Goal: Transaction & Acquisition: Purchase product/service

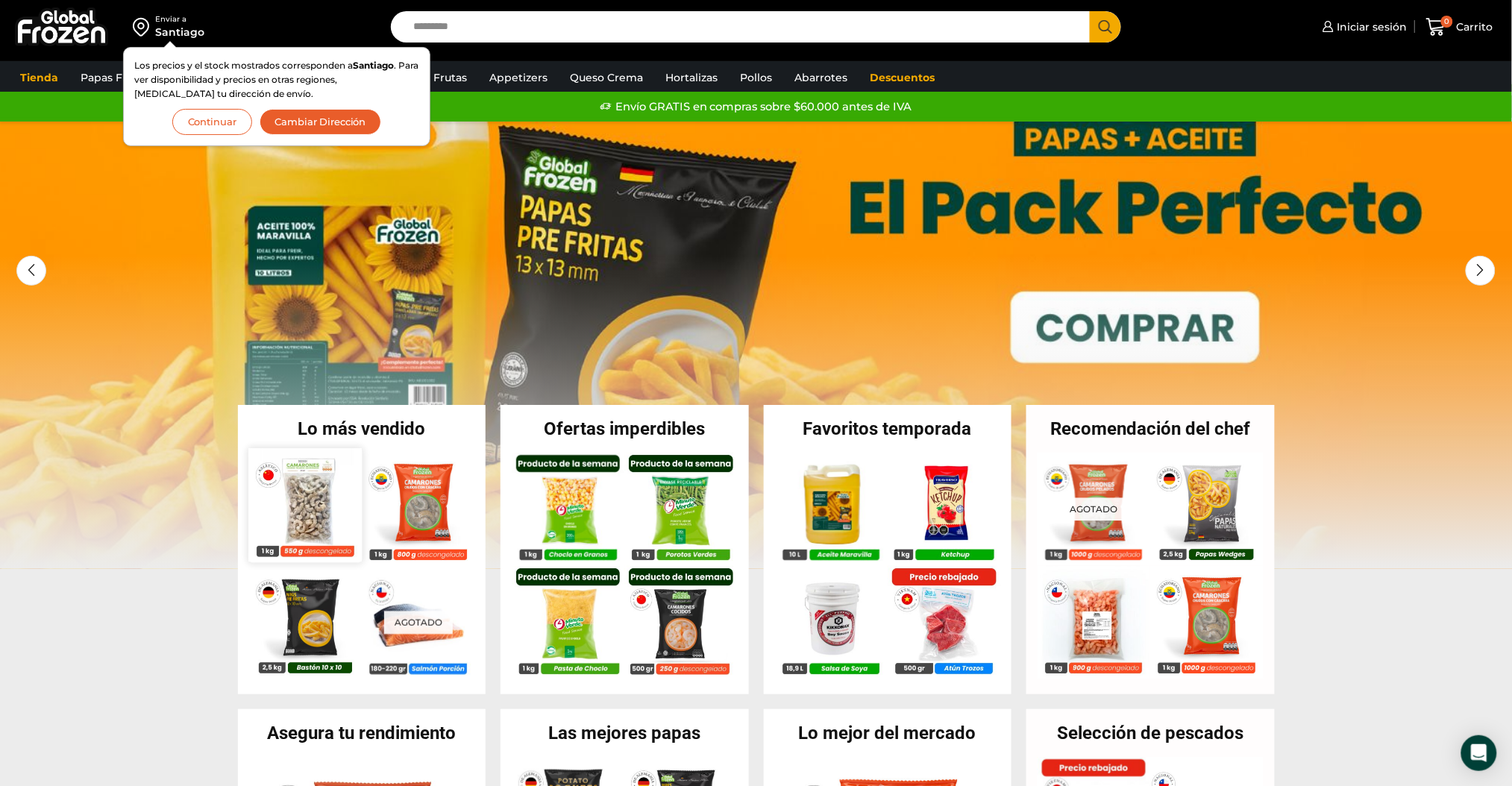
click at [310, 505] on img at bounding box center [304, 503] width 113 height 113
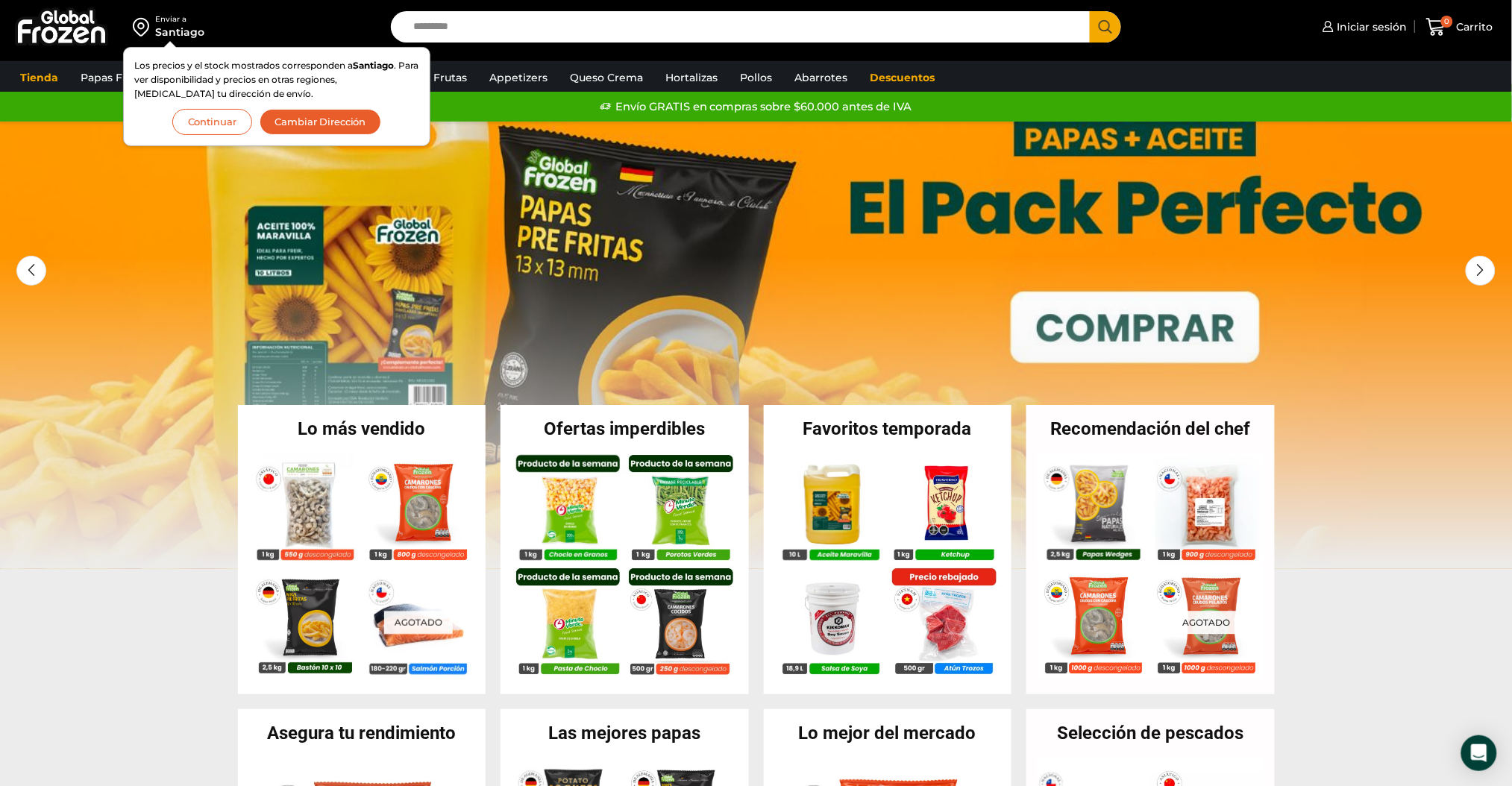
click at [215, 120] on button "Continuar" at bounding box center [211, 122] width 80 height 26
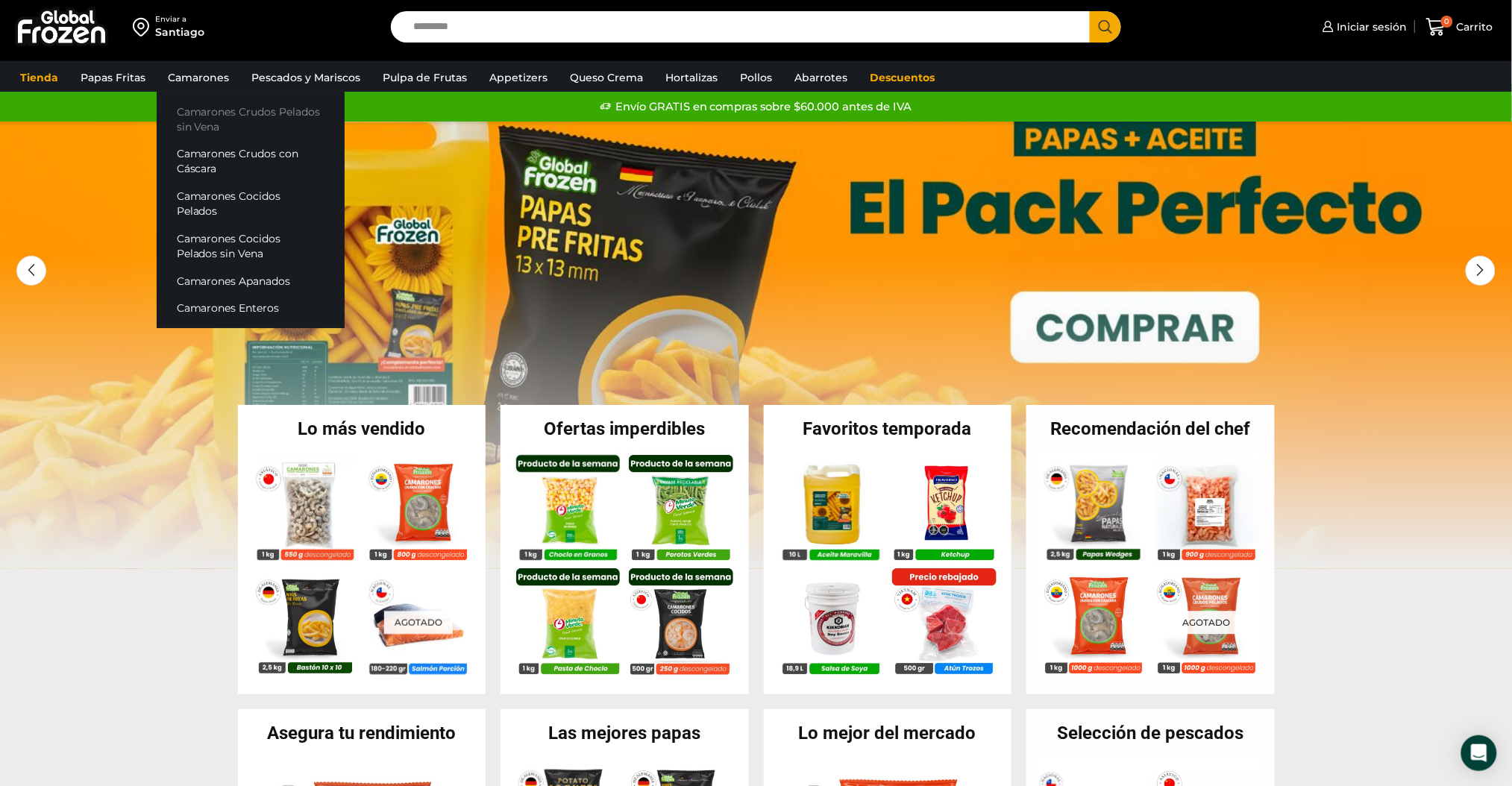
click at [209, 111] on link "Camarones Crudos Pelados sin Vena" at bounding box center [249, 118] width 188 height 42
